Goal: Information Seeking & Learning: Learn about a topic

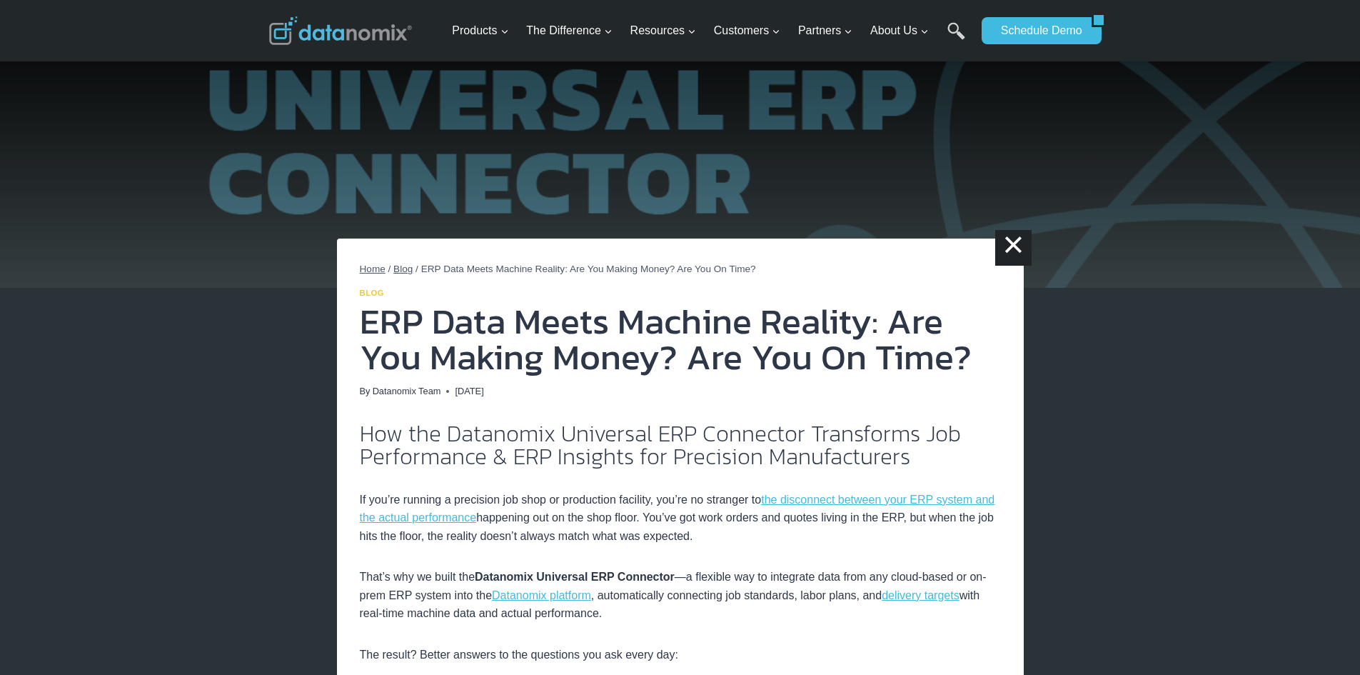
click at [363, 293] on link "Blog" at bounding box center [372, 292] width 25 height 9
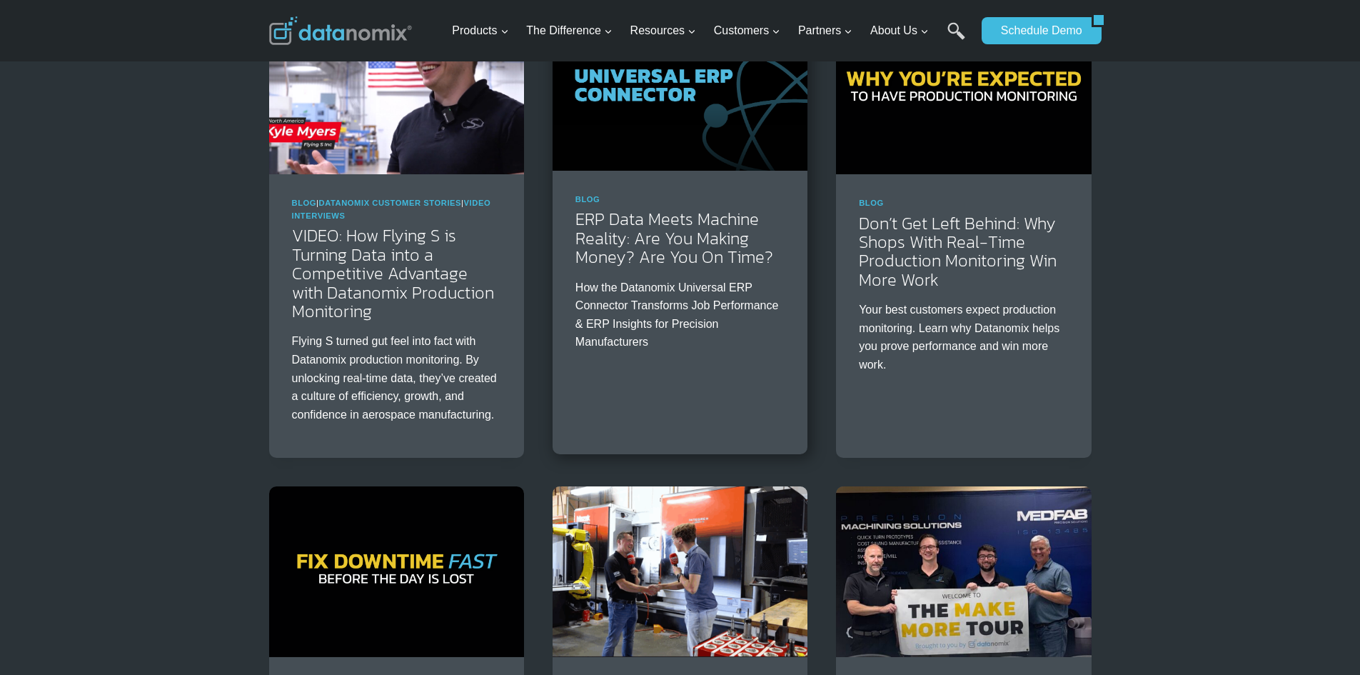
scroll to position [286, 0]
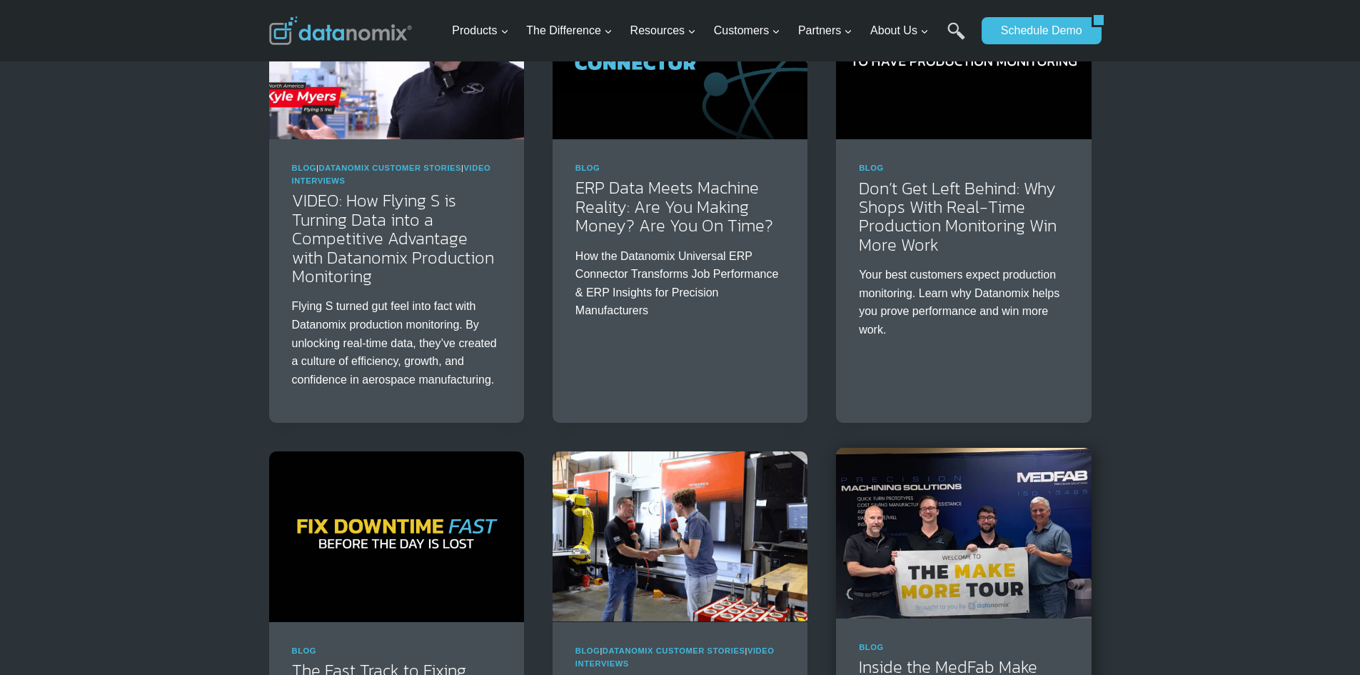
click at [968, 551] on img at bounding box center [963, 533] width 255 height 170
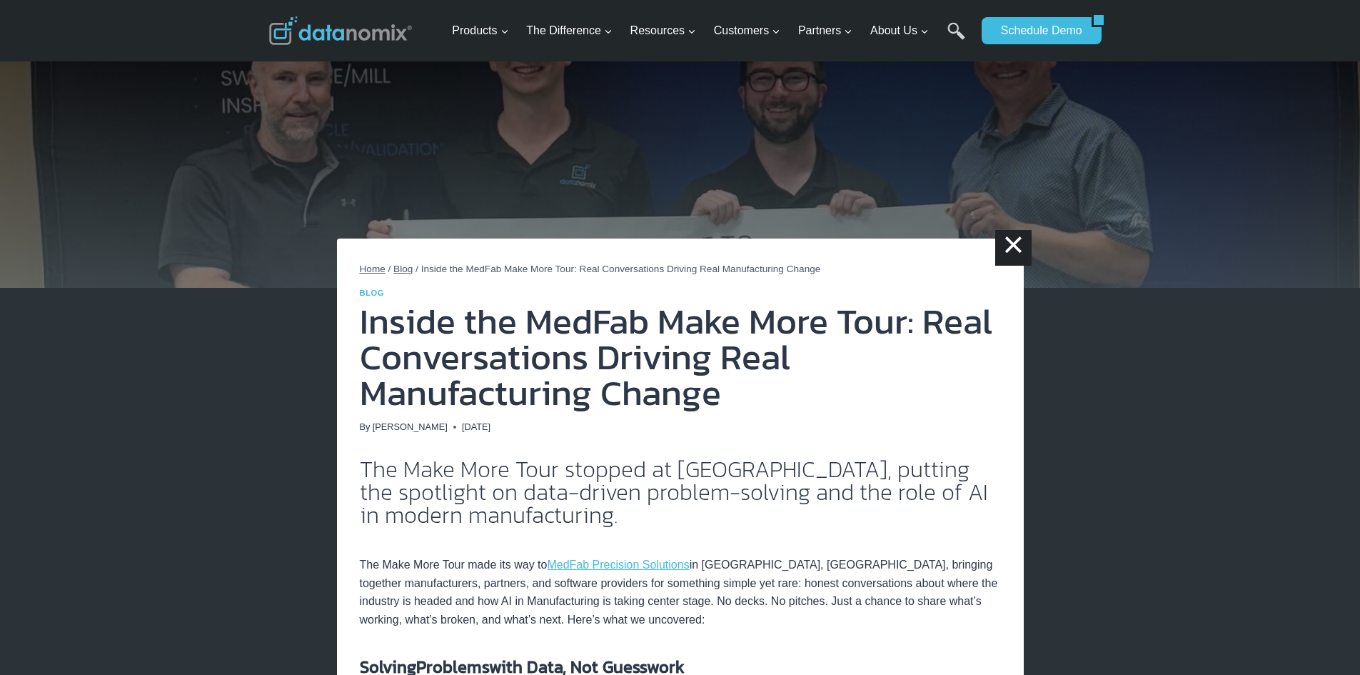
click at [398, 265] on span "Blog" at bounding box center [402, 268] width 19 height 11
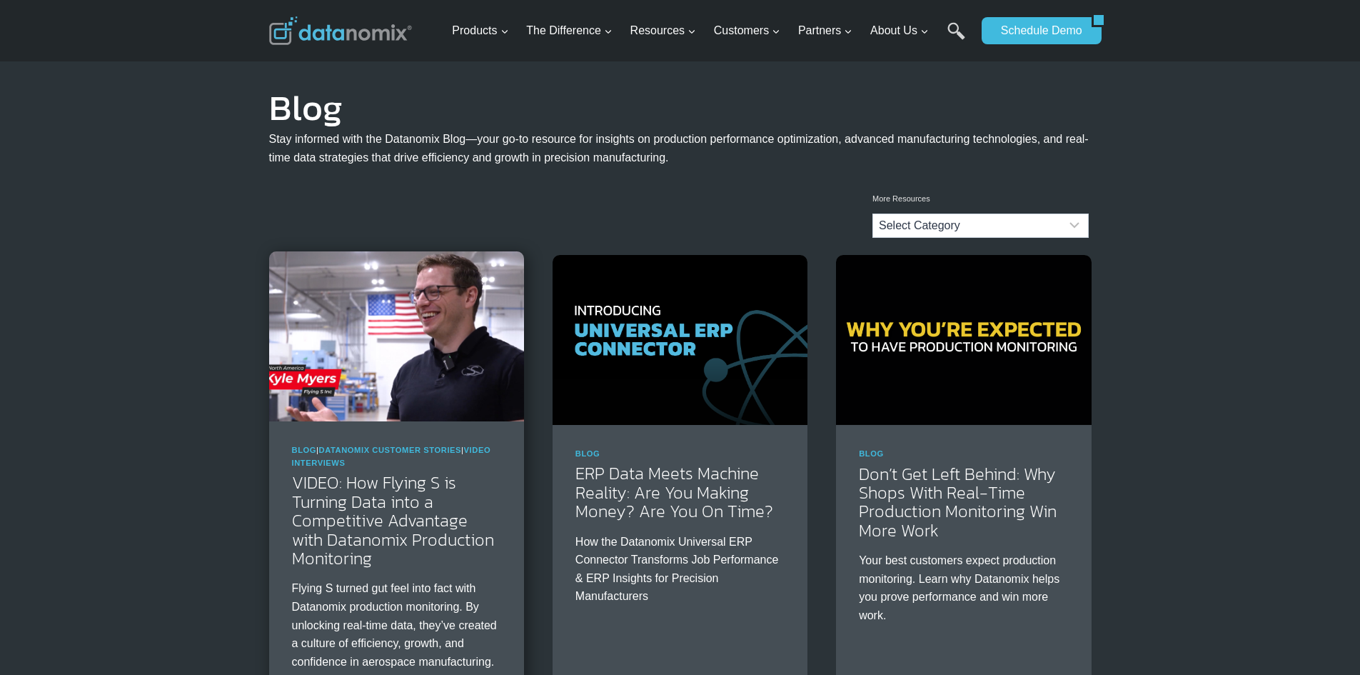
scroll to position [286, 0]
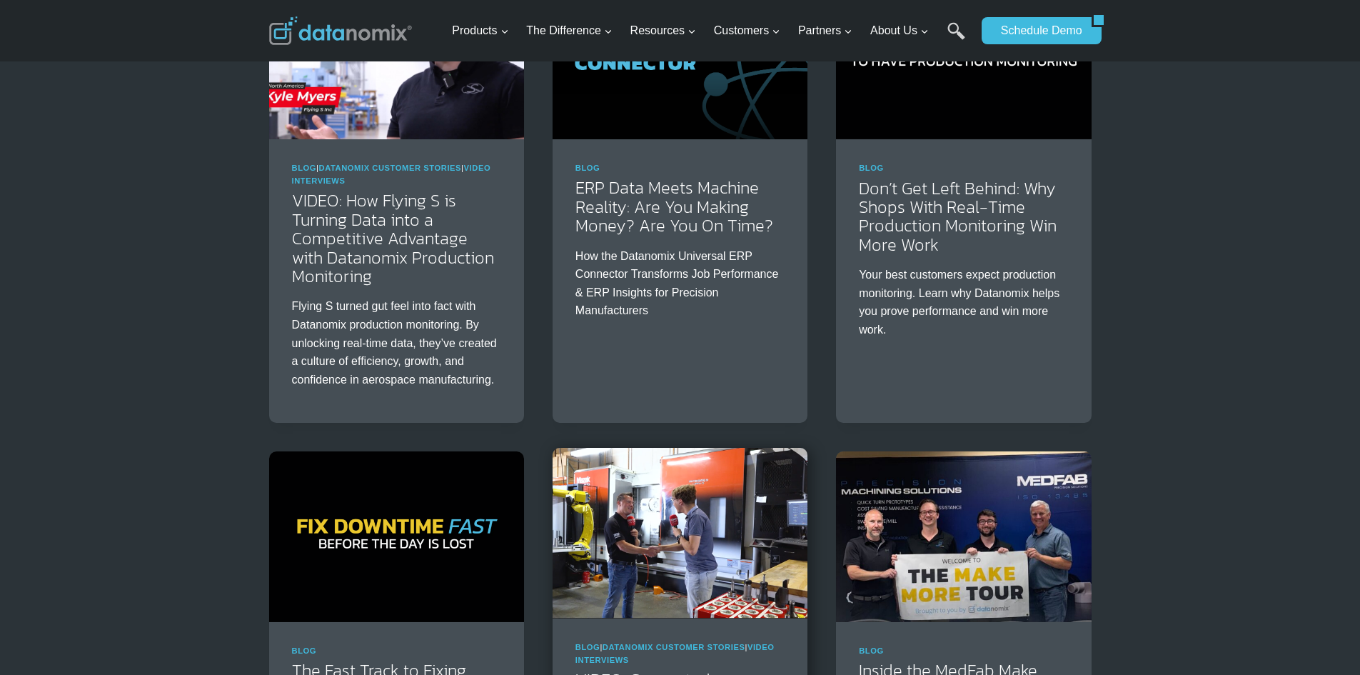
click at [625, 567] on img at bounding box center [680, 533] width 255 height 170
